Goal: Task Accomplishment & Management: Use online tool/utility

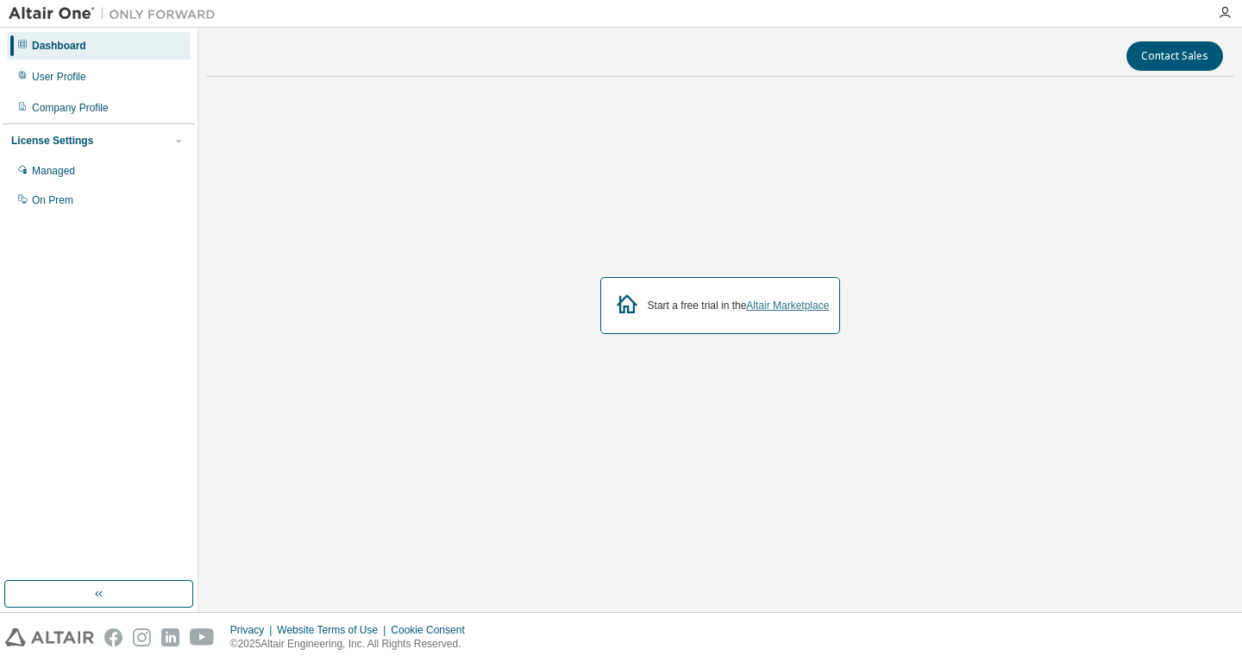
click at [769, 310] on link "Altair Marketplace" at bounding box center [787, 305] width 83 height 12
click at [88, 176] on div "Managed" at bounding box center [99, 171] width 184 height 28
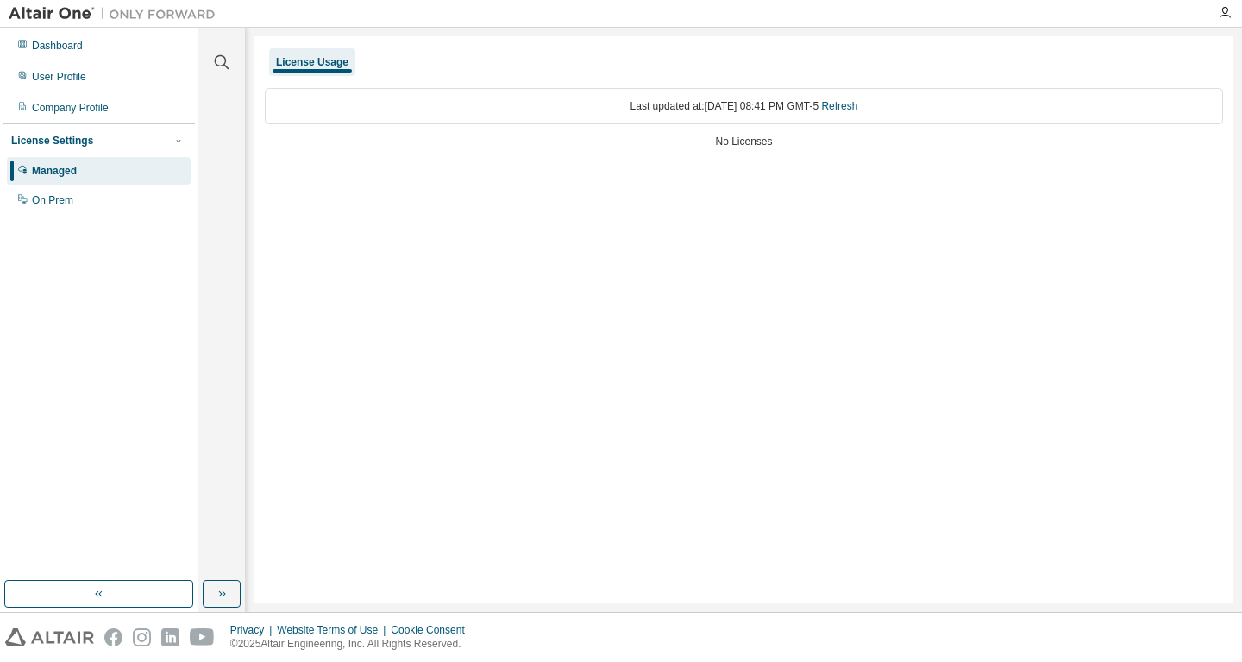
click at [751, 142] on div "No Licenses" at bounding box center [744, 142] width 958 height 14
click at [858, 105] on link "Refresh" at bounding box center [839, 106] width 36 height 12
click at [54, 199] on div "On Prem" at bounding box center [52, 200] width 41 height 14
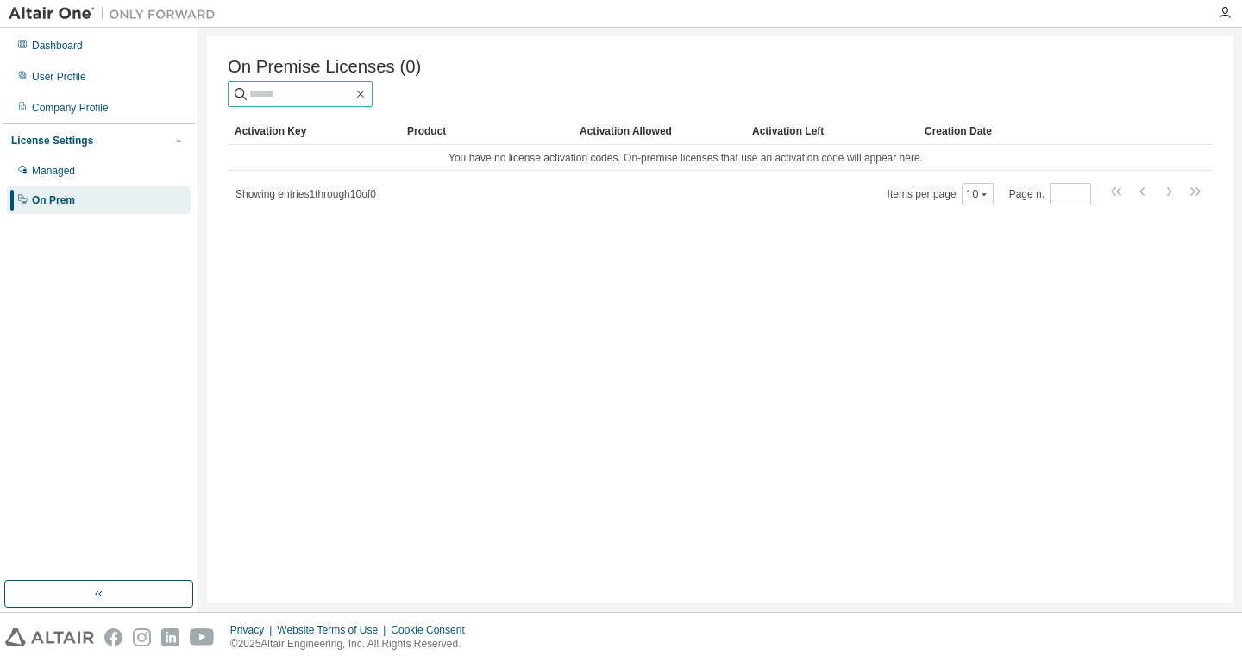
click at [353, 98] on input "text" at bounding box center [301, 93] width 104 height 17
click at [316, 193] on span "Showing entries 1 through 10 of 0" at bounding box center [306, 194] width 141 height 12
click at [66, 169] on div "Managed" at bounding box center [53, 171] width 43 height 14
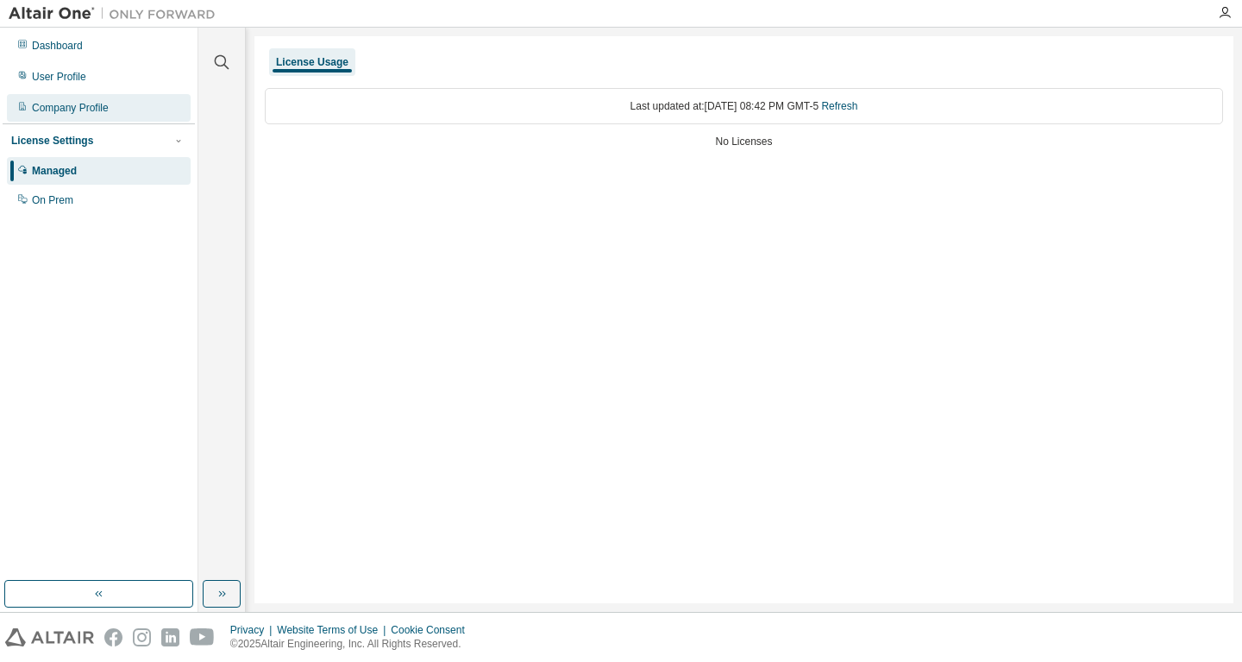
click at [77, 101] on div "Company Profile" at bounding box center [70, 108] width 77 height 14
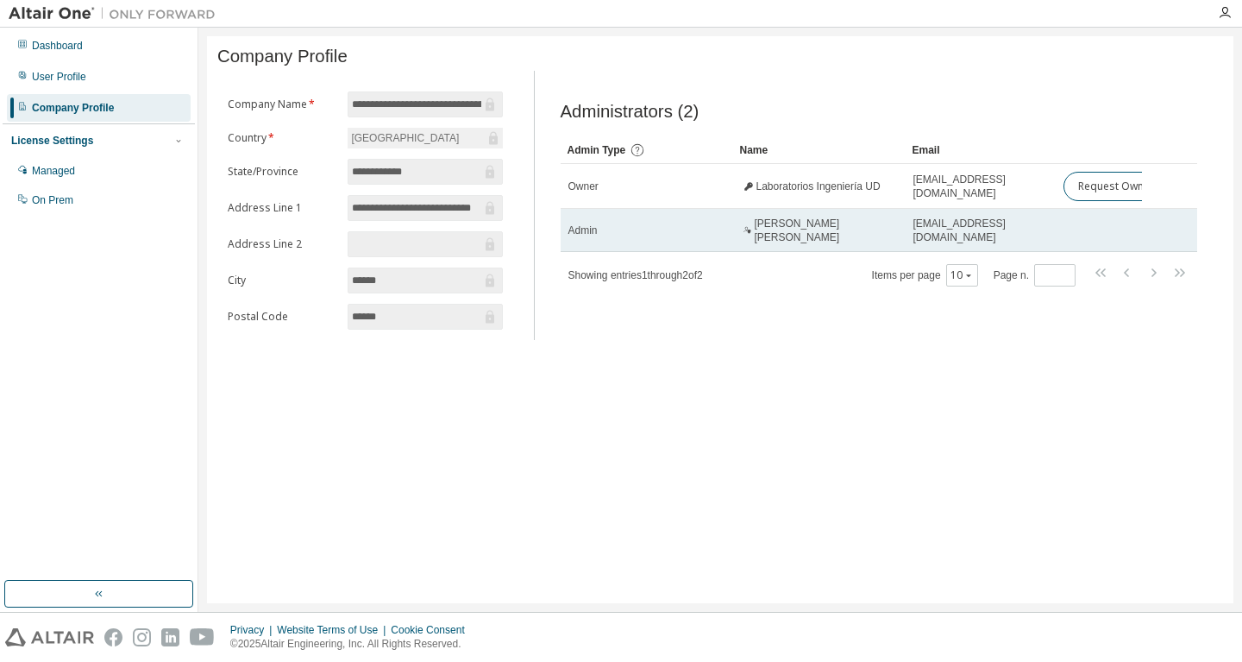
click at [840, 244] on span "[PERSON_NAME] [PERSON_NAME]" at bounding box center [825, 231] width 143 height 28
click at [590, 237] on span "Admin" at bounding box center [583, 230] width 29 height 14
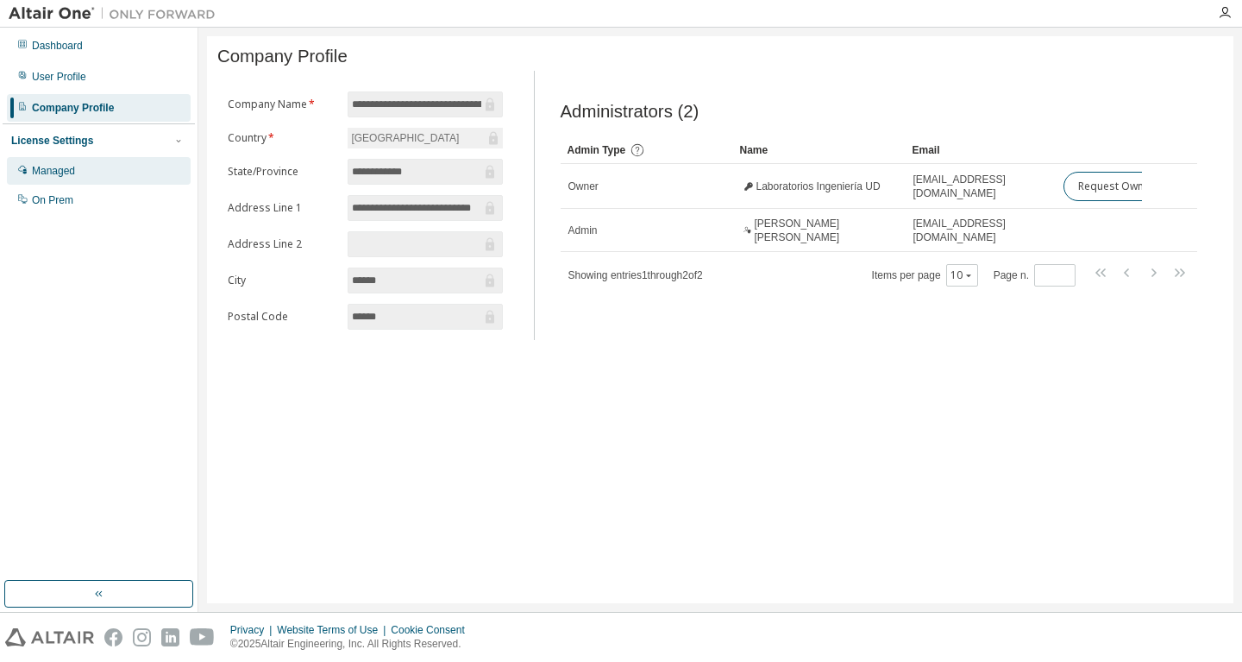
click at [61, 174] on div "Managed" at bounding box center [53, 171] width 43 height 14
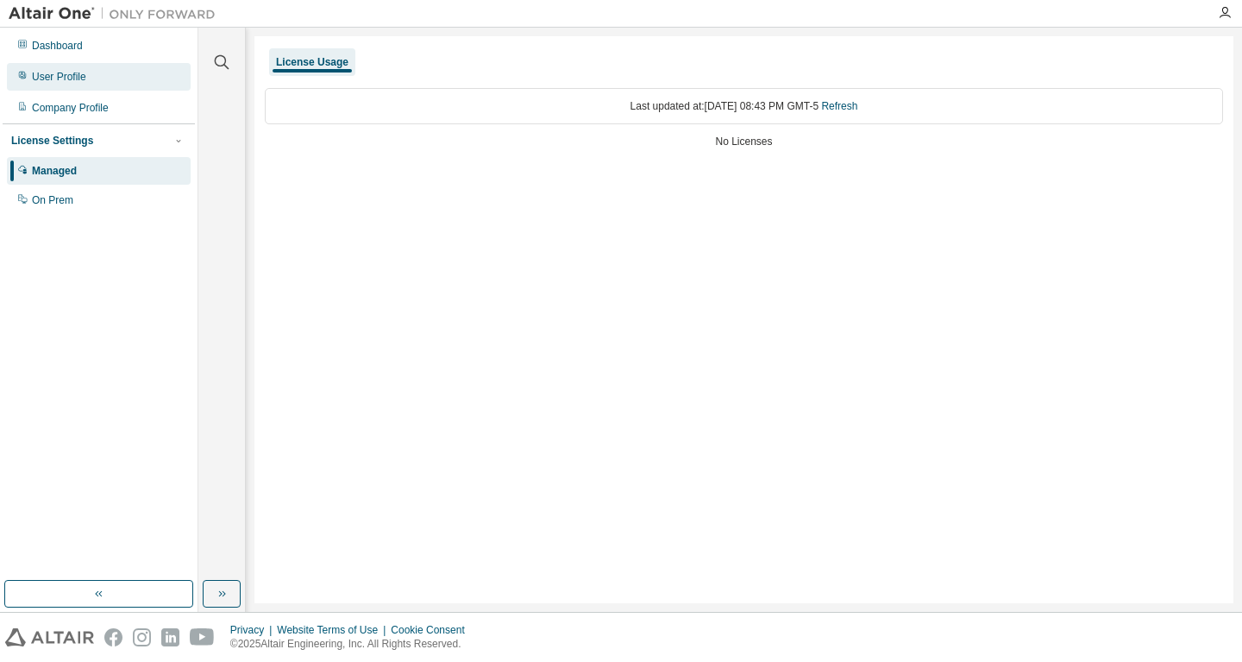
click at [59, 73] on div "User Profile" at bounding box center [59, 77] width 54 height 14
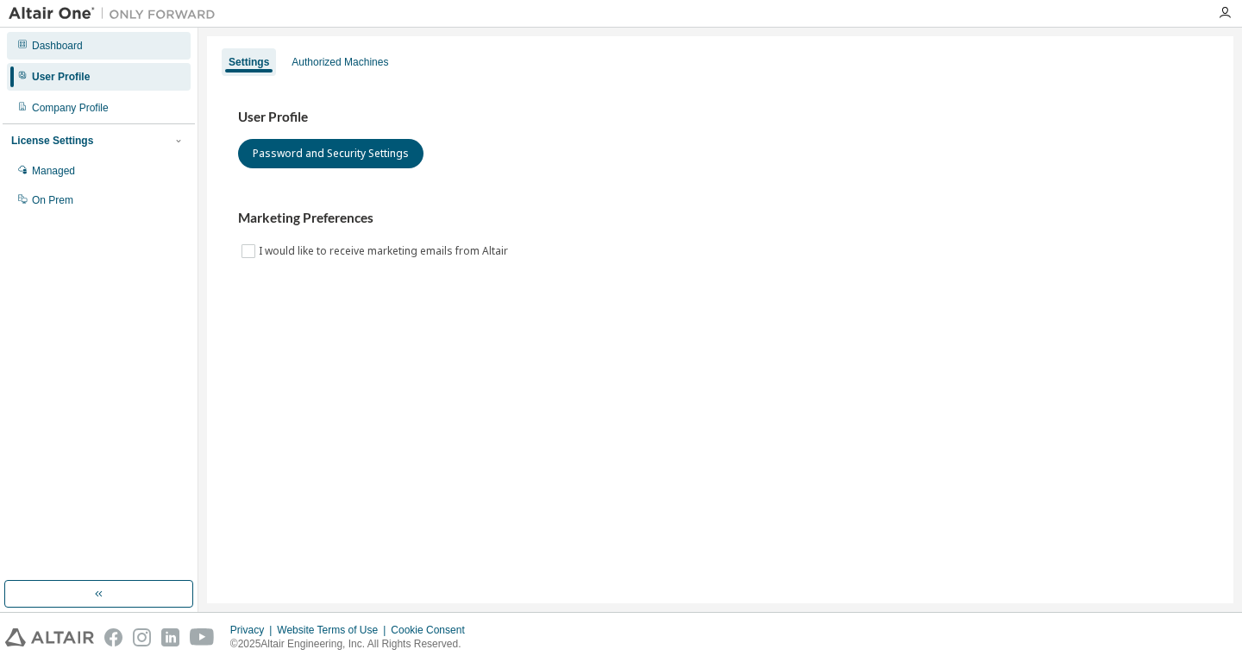
click at [63, 44] on div "Dashboard" at bounding box center [57, 46] width 51 height 14
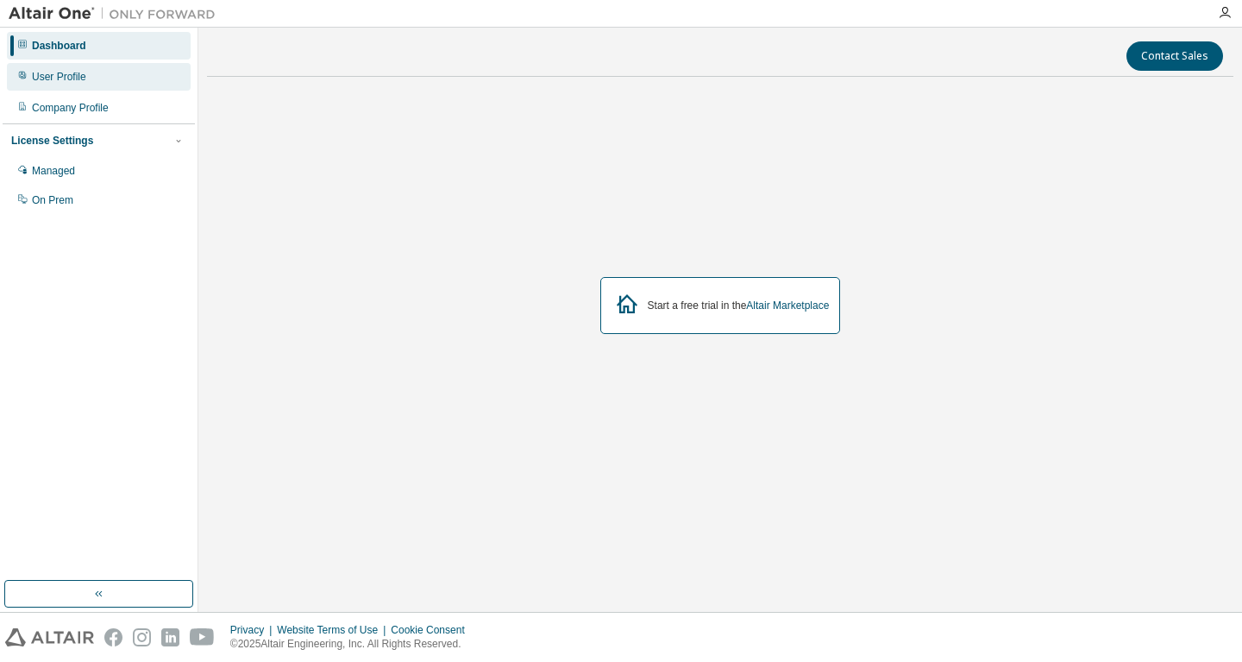
click at [67, 68] on div "User Profile" at bounding box center [99, 77] width 184 height 28
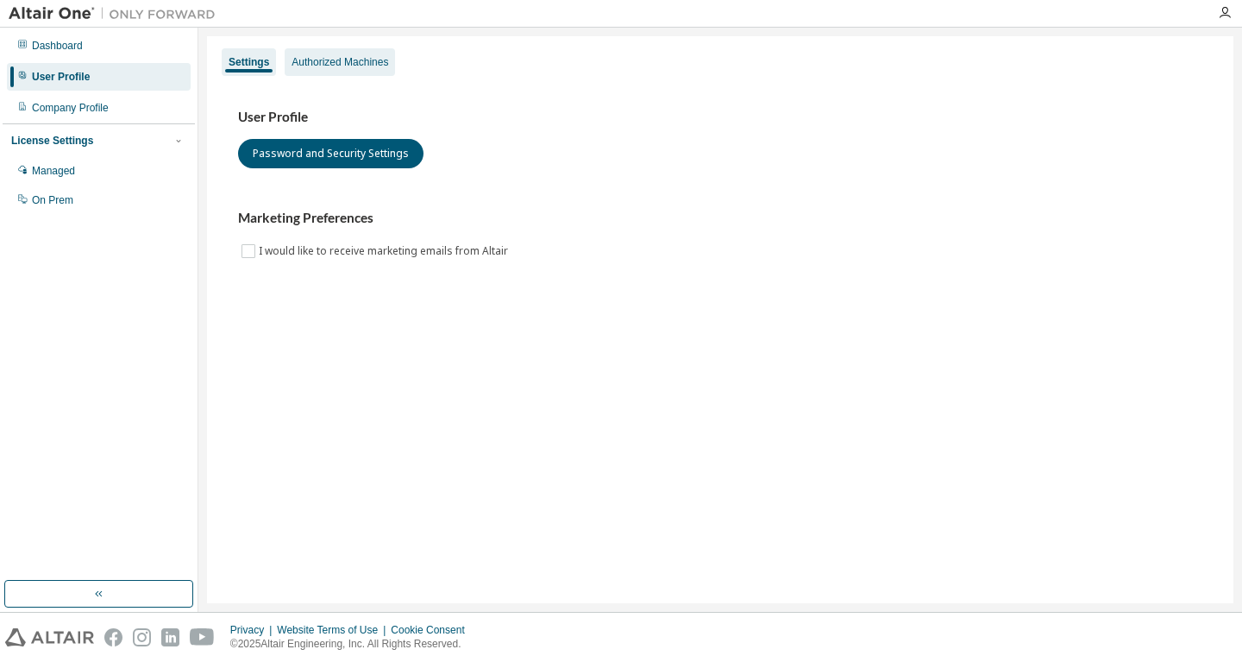
click at [392, 64] on div "Authorized Machines" at bounding box center [340, 62] width 110 height 28
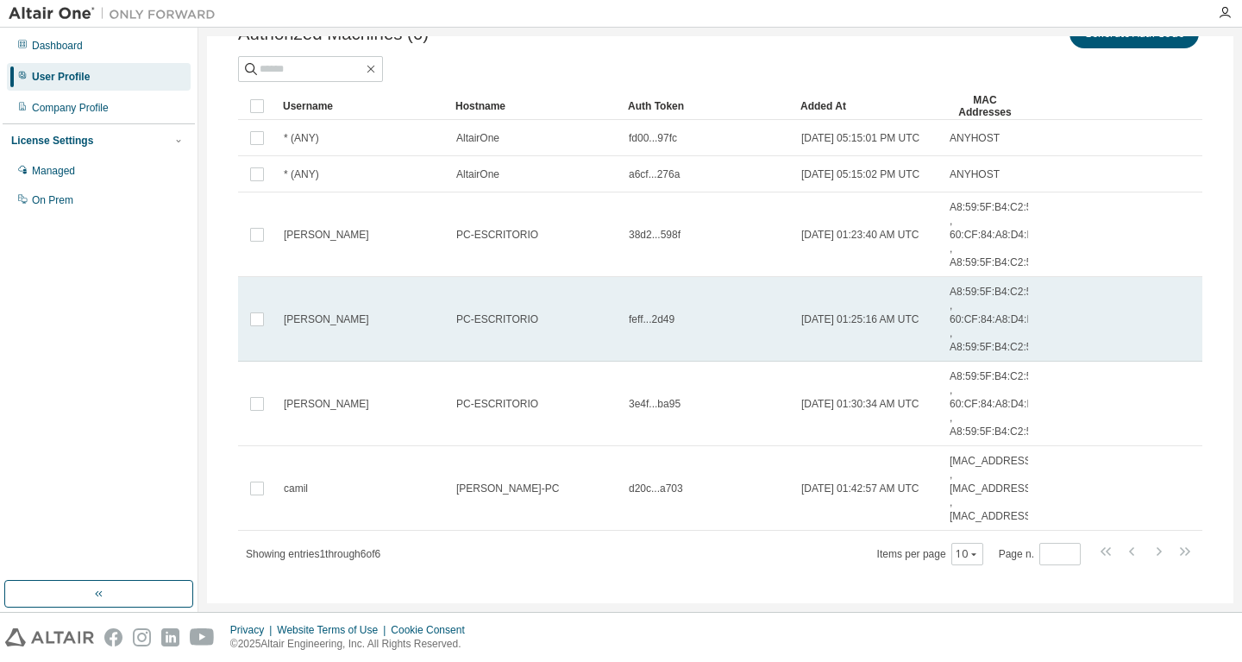
scroll to position [115, 0]
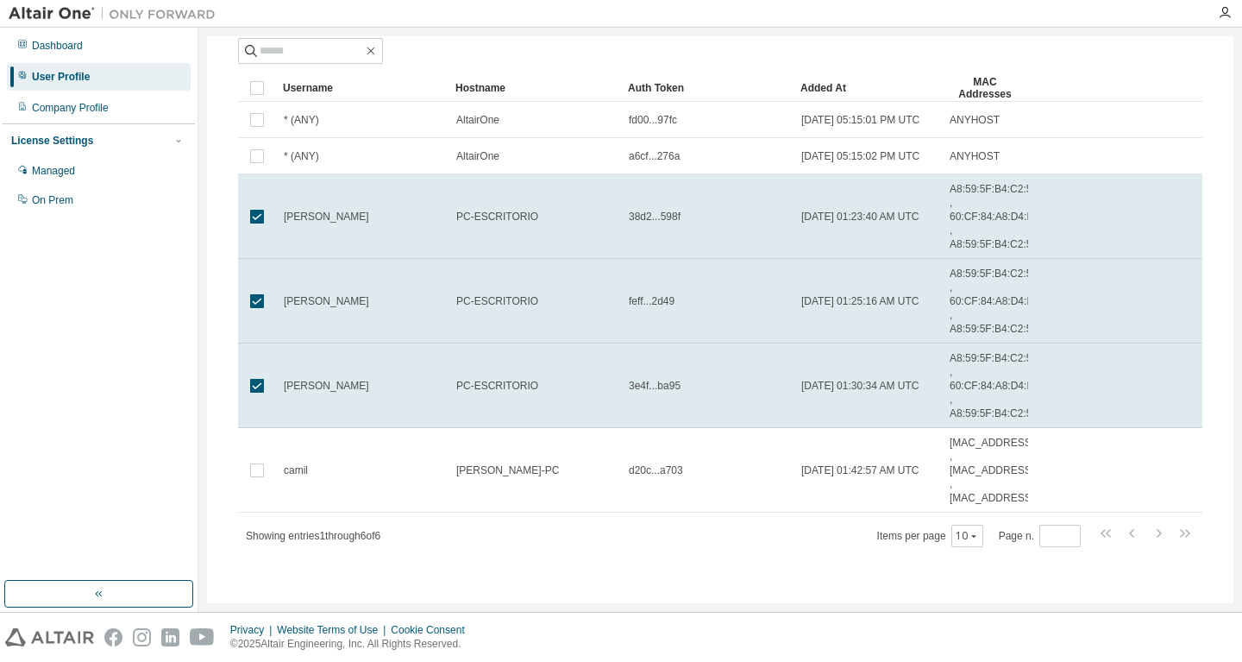
click at [1212, 223] on div "Authorized Machines (6) Generate Auth Code Delete Auth Token Clear Load Save Sa…" at bounding box center [720, 285] width 1006 height 616
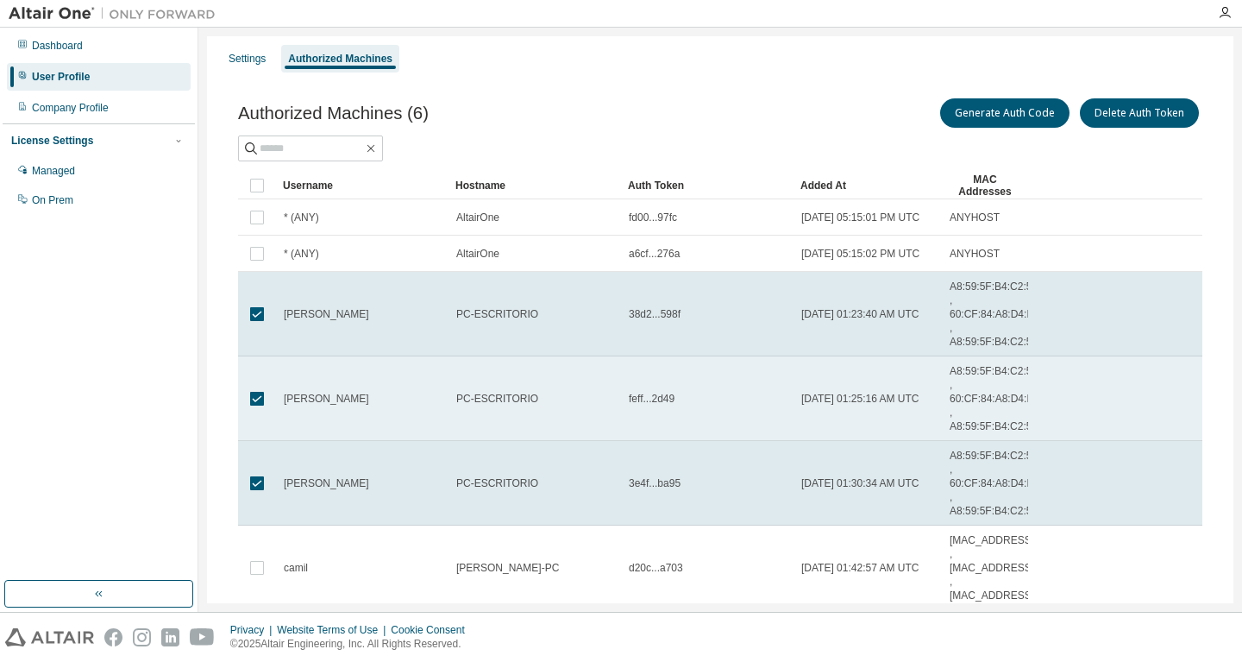
scroll to position [0, 0]
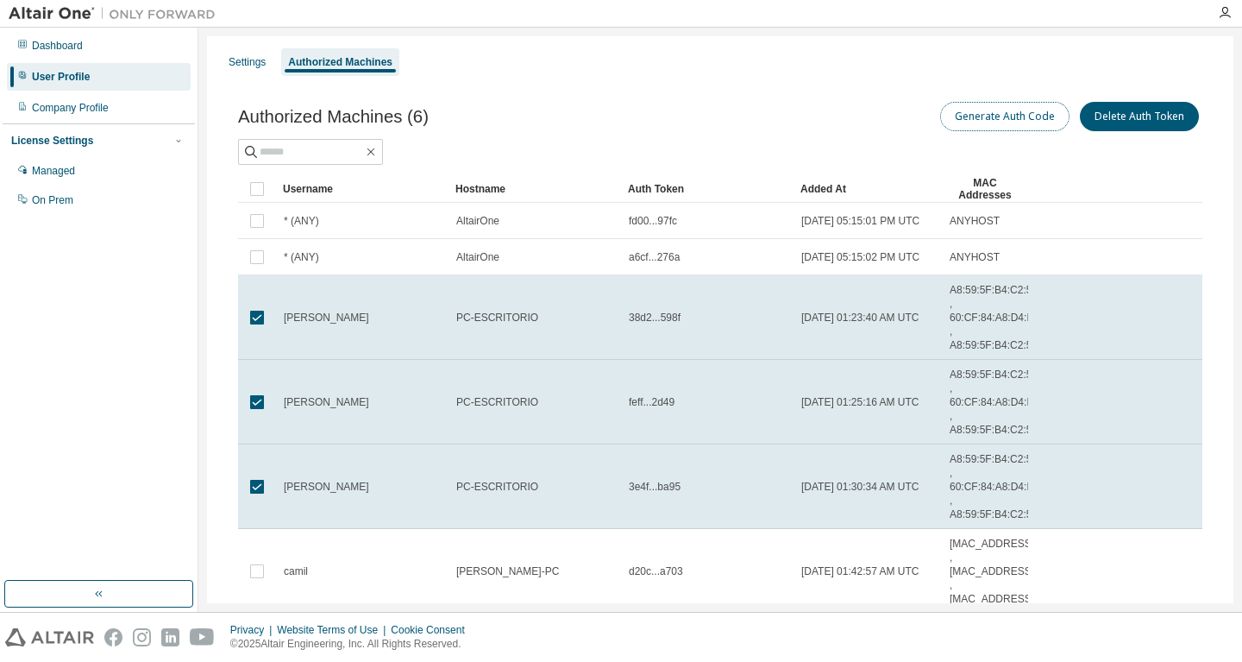
click at [1014, 117] on button "Generate Auth Code" at bounding box center [1004, 116] width 129 height 29
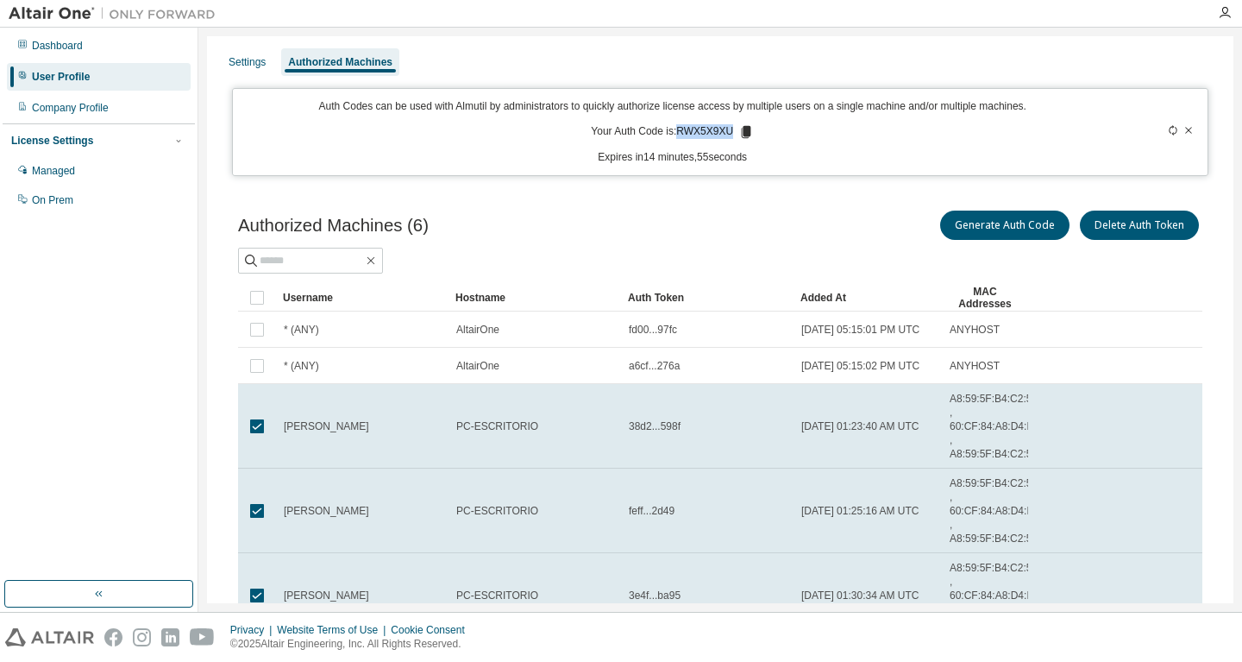
drag, startPoint x: 680, startPoint y: 130, endPoint x: 729, endPoint y: 129, distance: 49.2
click at [729, 129] on p "Your Auth Code is: RWX5X9XU" at bounding box center [672, 132] width 163 height 16
copy p "RWX5X9XU"
click at [747, 128] on icon at bounding box center [746, 132] width 9 height 12
